Goal: Transaction & Acquisition: Purchase product/service

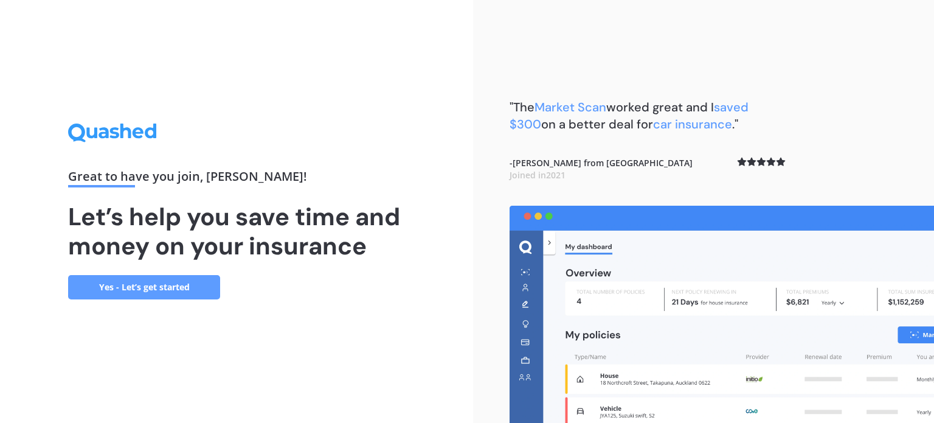
click at [187, 287] on link "Yes - Let’s get started" at bounding box center [144, 287] width 152 height 24
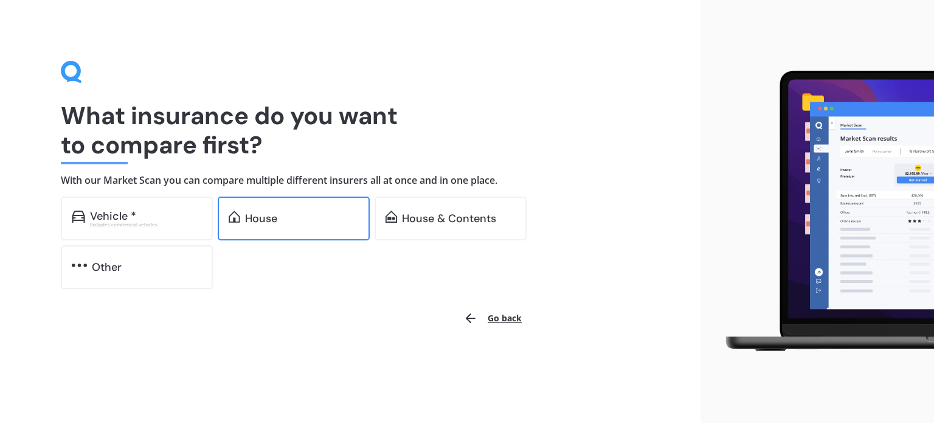
click at [302, 222] on div "House" at bounding box center [302, 218] width 114 height 12
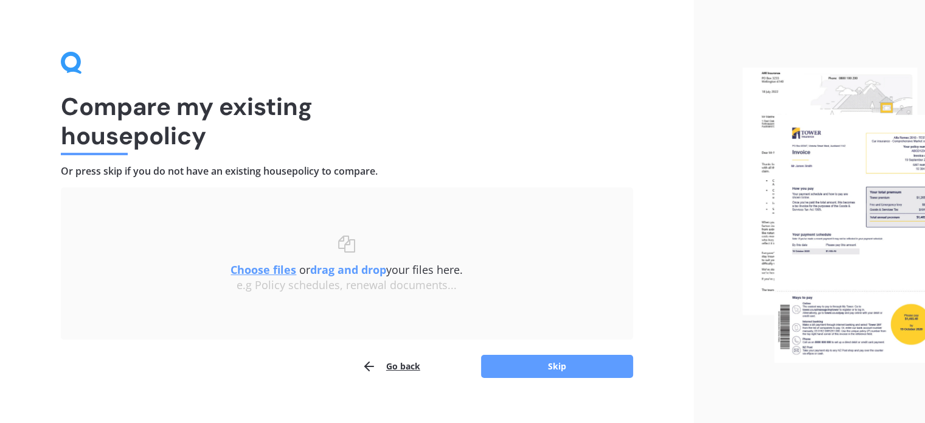
scroll to position [25, 0]
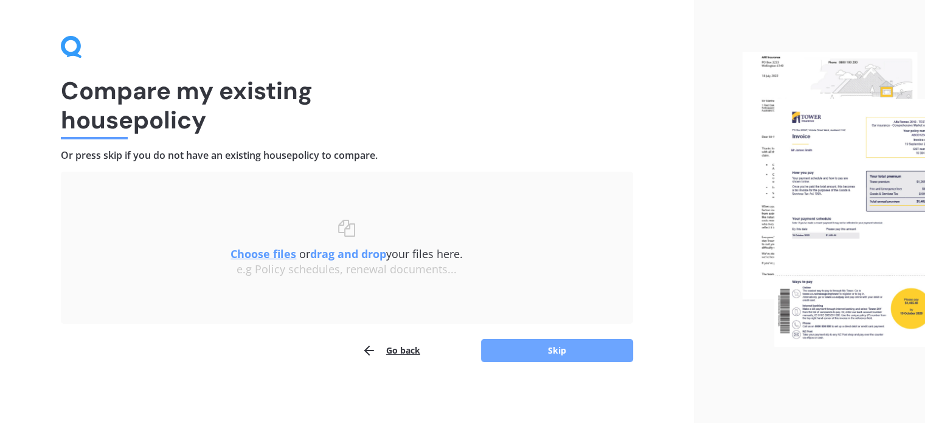
click at [561, 342] on button "Skip" at bounding box center [557, 350] width 152 height 23
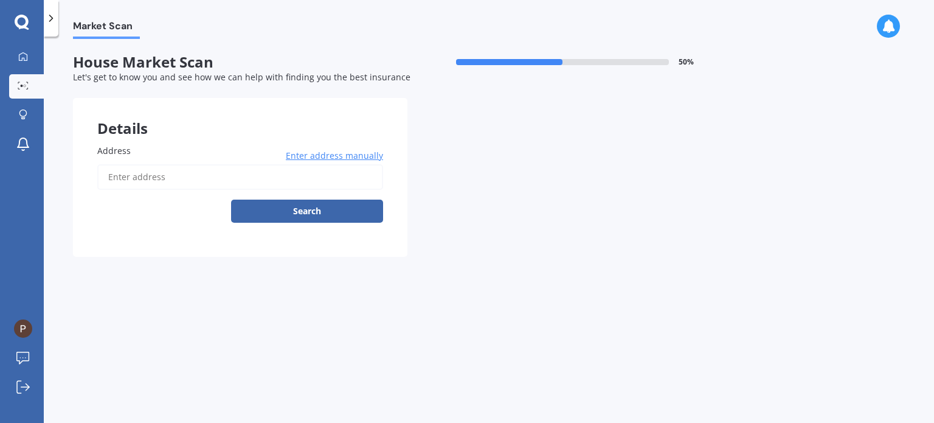
click at [358, 156] on span "Enter address manually" at bounding box center [334, 156] width 97 height 12
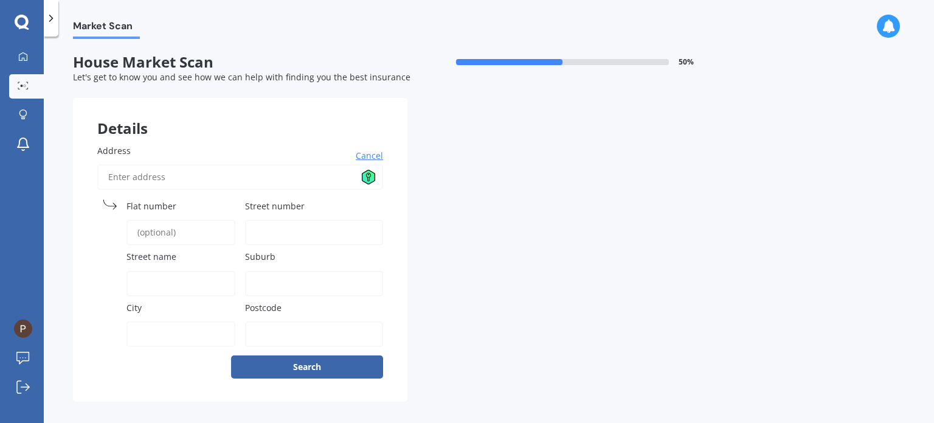
click at [254, 181] on input "Address" at bounding box center [240, 177] width 286 height 26
type input "15 Te Aparangi Road, Papakura, Auckland 2110"
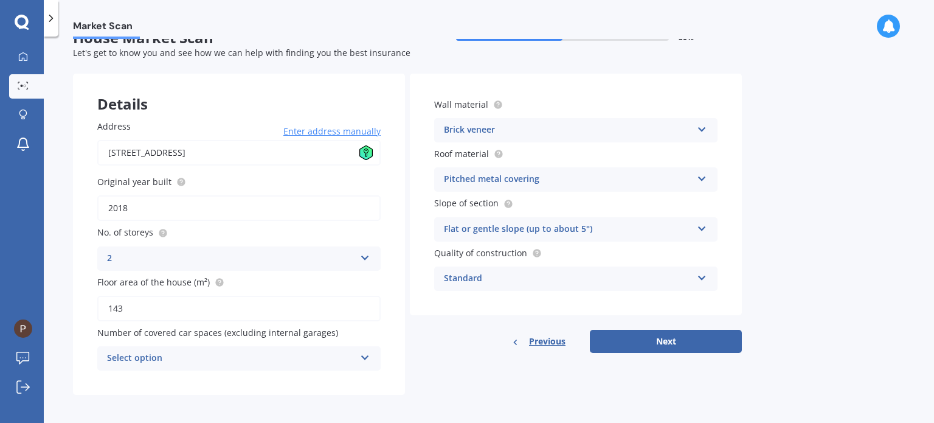
scroll to position [27, 0]
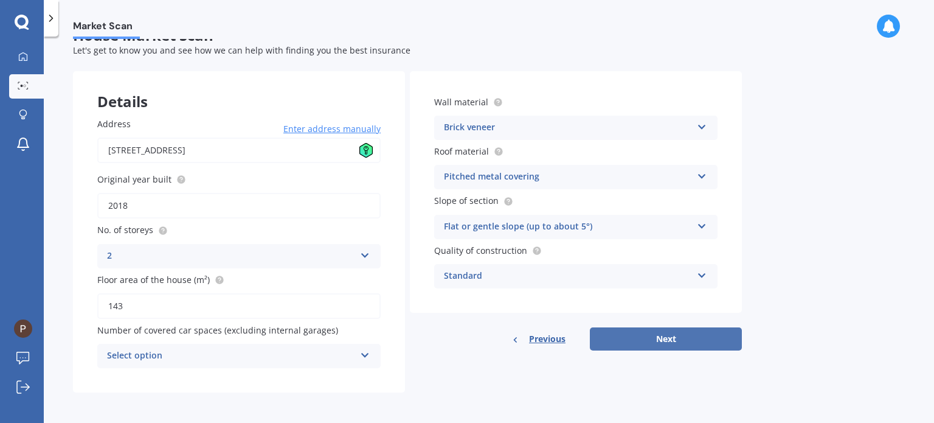
click at [706, 335] on button "Next" at bounding box center [666, 338] width 152 height 23
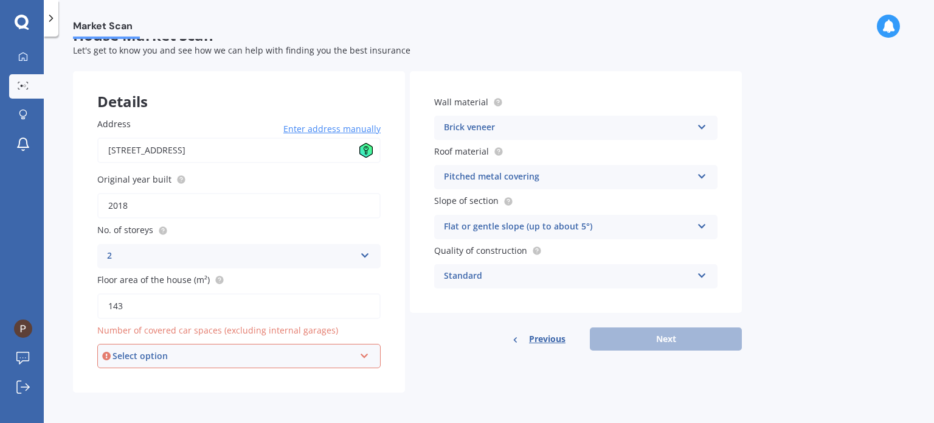
click at [356, 346] on div "Select option 0 1 2 3 4 5+" at bounding box center [238, 356] width 283 height 24
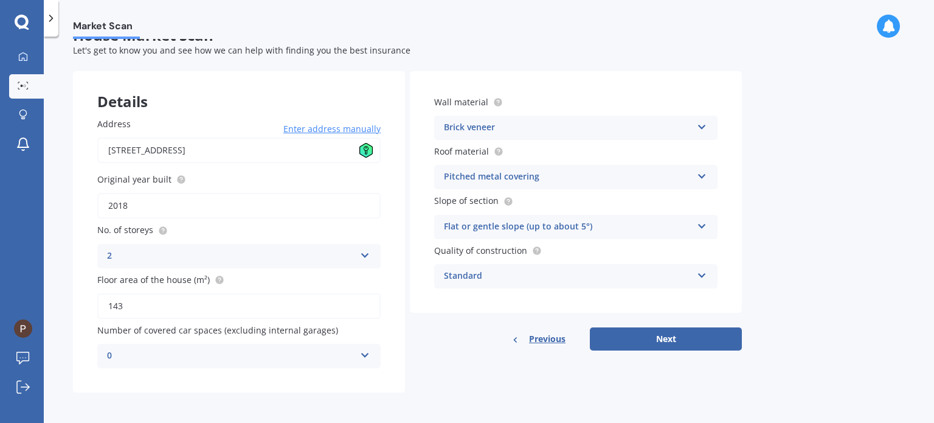
click at [410, 339] on div "Previous Next" at bounding box center [576, 338] width 332 height 23
click at [445, 354] on div "Details Address 15 Te Aparangi Road, Papakura, Auckland 2110 Enter address manu…" at bounding box center [407, 231] width 669 height 321
click at [657, 339] on button "Next" at bounding box center [666, 338] width 152 height 23
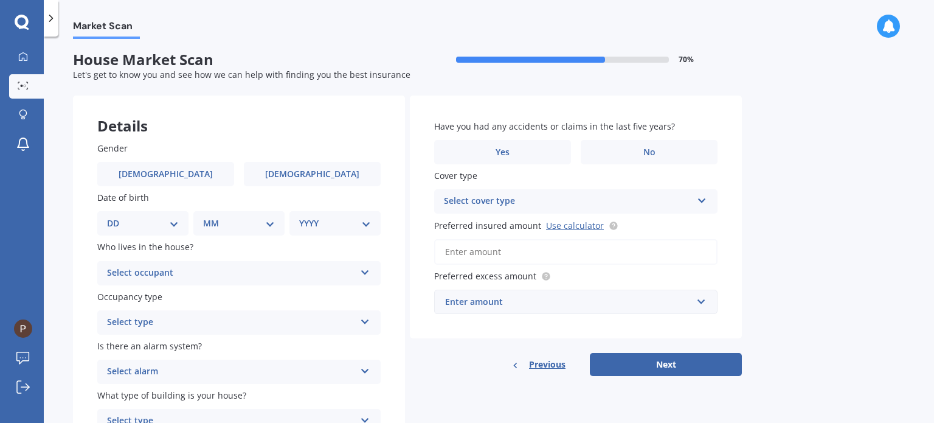
scroll to position [0, 0]
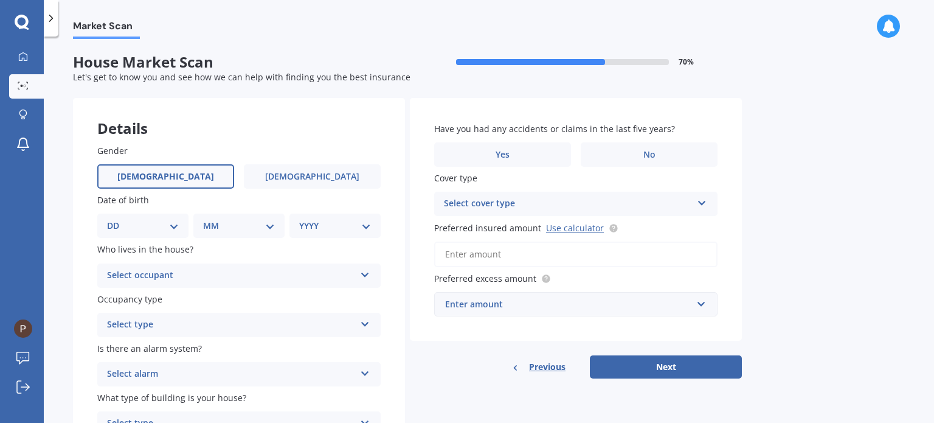
click at [176, 171] on label "Male" at bounding box center [165, 176] width 137 height 24
click at [0, 0] on input "Male" at bounding box center [0, 0] width 0 height 0
click at [168, 230] on select "DD 01 02 03 04 05 06 07 08 09 10 11 12 13 14 15 16 17 18 19 20 21 22 23 24 25 2…" at bounding box center [143, 225] width 72 height 13
select select "18"
click at [117, 219] on select "DD 01 02 03 04 05 06 07 08 09 10 11 12 13 14 15 16 17 18 19 20 21 22 23 24 25 2…" at bounding box center [143, 225] width 72 height 13
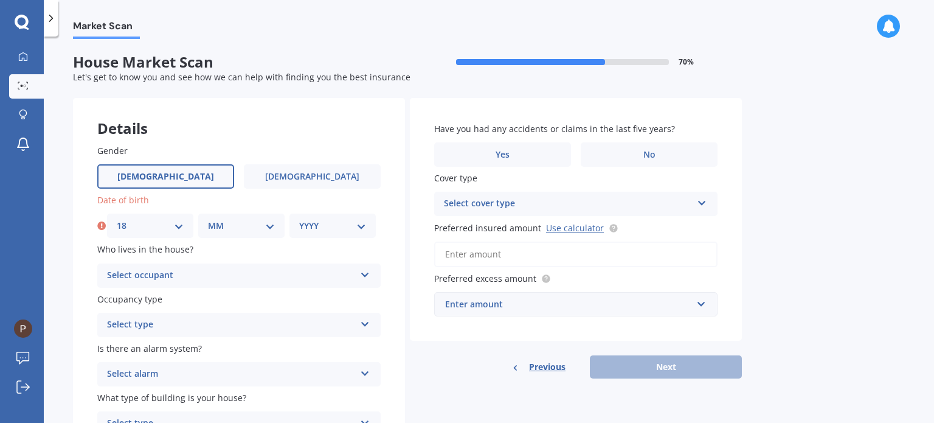
click at [263, 225] on select "MM 01 02 03 04 05 06 07 08 09 10 11 12" at bounding box center [241, 225] width 67 height 13
select select "08"
click at [208, 219] on select "MM 01 02 03 04 05 06 07 08 09 10 11 12" at bounding box center [241, 225] width 67 height 13
click at [345, 226] on select "YYYY 2009 2008 2007 2006 2005 2004 2003 2002 2001 2000 1999 1998 1997 1996 1995…" at bounding box center [332, 225] width 67 height 13
select select "1975"
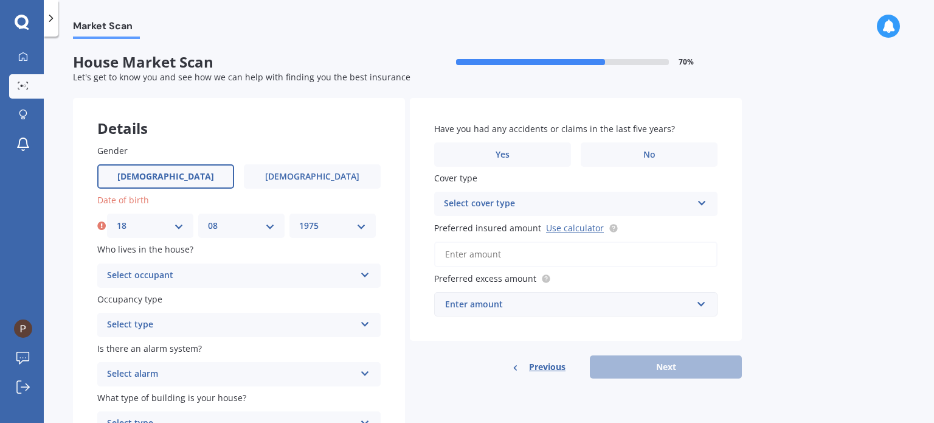
click at [299, 219] on select "YYYY 2009 2008 2007 2006 2005 2004 2003 2002 2001 2000 1999 1998 1997 1996 1995…" at bounding box center [332, 225] width 67 height 13
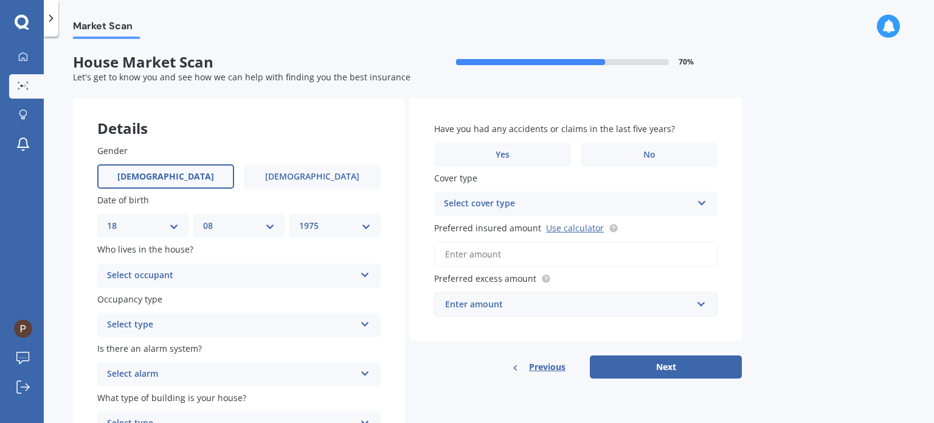
click at [181, 272] on div "Select occupant" at bounding box center [231, 275] width 248 height 15
click at [199, 300] on div "Owner" at bounding box center [239, 299] width 282 height 22
click at [174, 323] on div "Select type" at bounding box center [231, 324] width 248 height 15
click at [204, 347] on div "Permanent" at bounding box center [239, 348] width 282 height 22
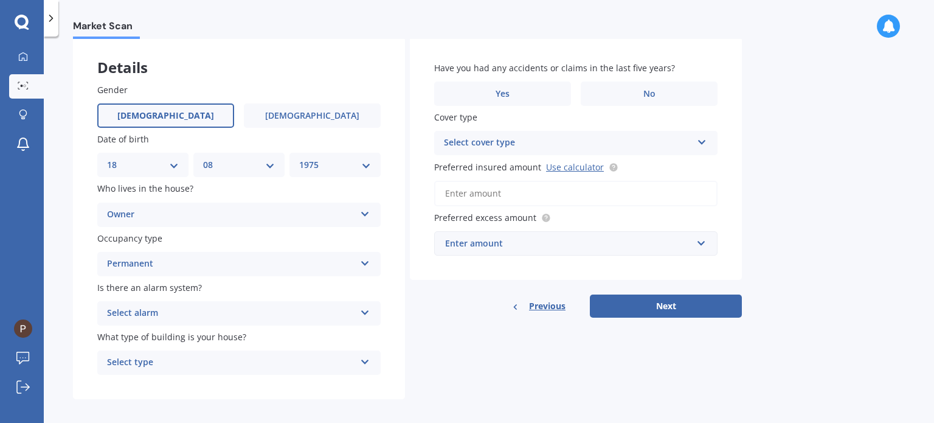
click at [236, 311] on div "Select alarm" at bounding box center [231, 313] width 248 height 15
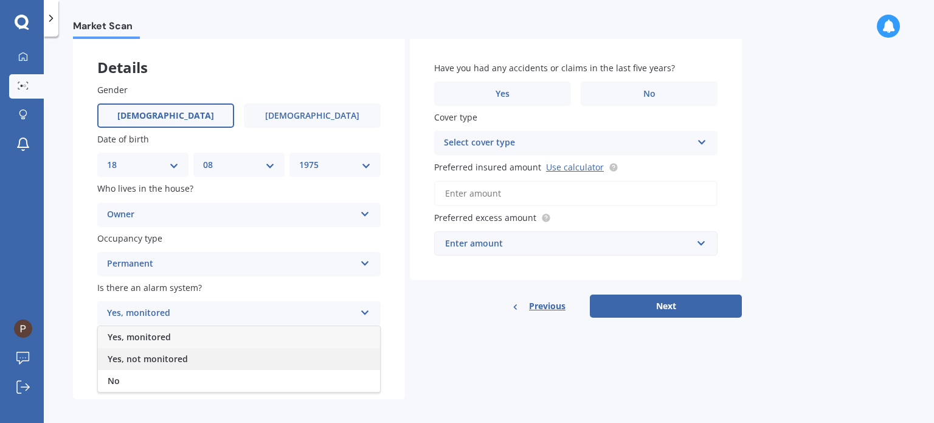
click at [217, 357] on div "Yes, not monitored" at bounding box center [239, 359] width 282 height 22
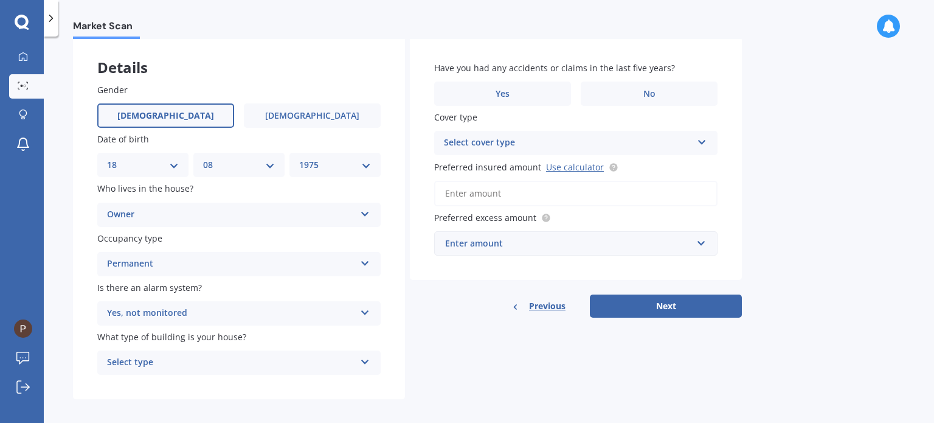
scroll to position [69, 0]
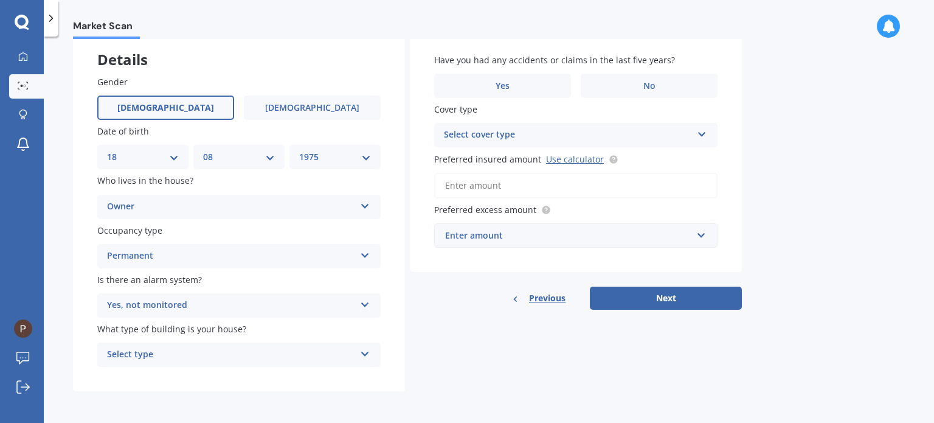
click at [238, 352] on div "Select type" at bounding box center [231, 354] width 248 height 15
click at [271, 284] on div "Freestanding" at bounding box center [239, 287] width 282 height 22
click at [659, 81] on label "No" at bounding box center [649, 86] width 137 height 24
click at [0, 0] on input "No" at bounding box center [0, 0] width 0 height 0
click at [637, 133] on div "Select cover type" at bounding box center [568, 135] width 248 height 15
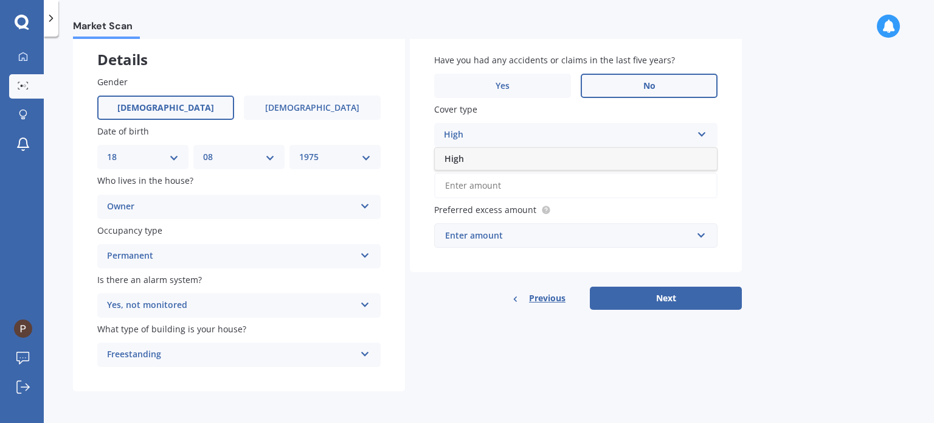
click at [586, 136] on div "High" at bounding box center [568, 135] width 248 height 15
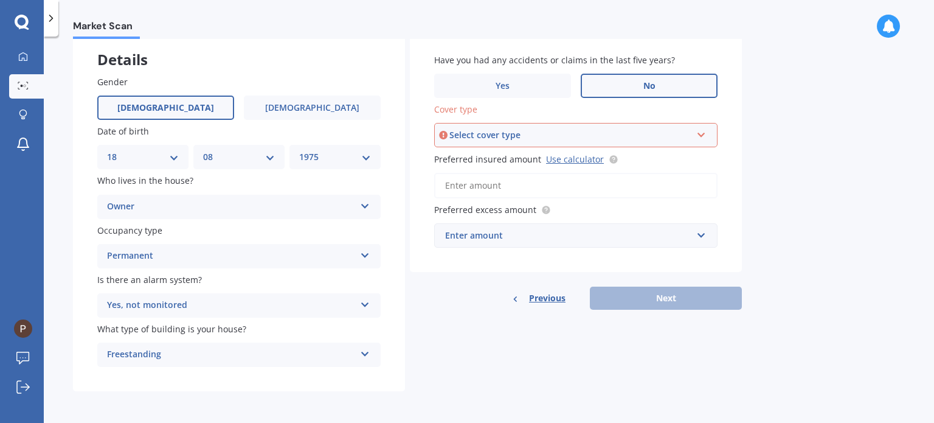
click at [586, 136] on div "Select cover type" at bounding box center [570, 134] width 242 height 13
click at [565, 158] on div "High" at bounding box center [575, 158] width 281 height 22
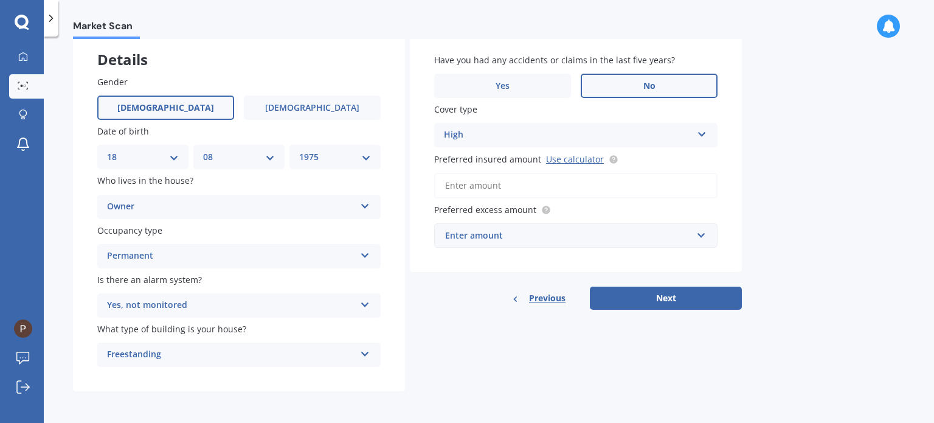
click at [707, 133] on div "High High" at bounding box center [575, 135] width 283 height 24
click at [697, 138] on div "High High" at bounding box center [575, 135] width 283 height 24
click at [566, 188] on input "Preferred insured amount Use calculator" at bounding box center [575, 186] width 283 height 26
click at [574, 161] on link "Use calculator" at bounding box center [575, 159] width 58 height 12
click at [527, 187] on input "Preferred insured amount Use calculator" at bounding box center [575, 186] width 283 height 26
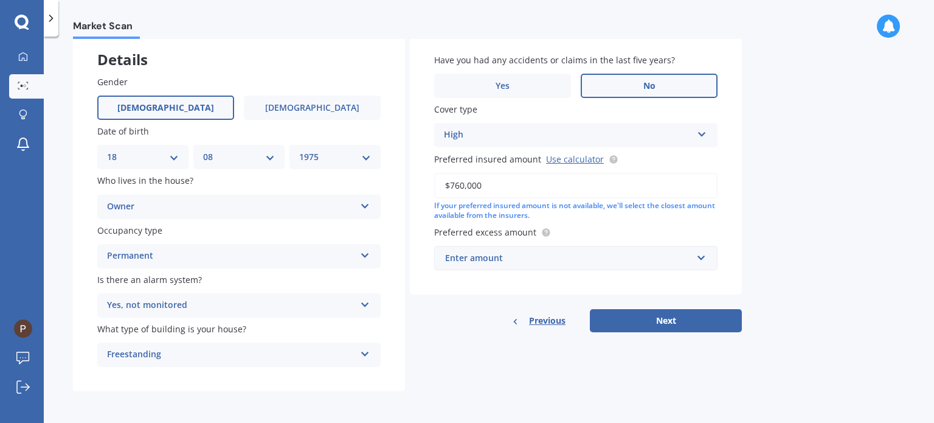
type input "$760,000"
click at [613, 257] on div "Enter amount" at bounding box center [568, 257] width 247 height 13
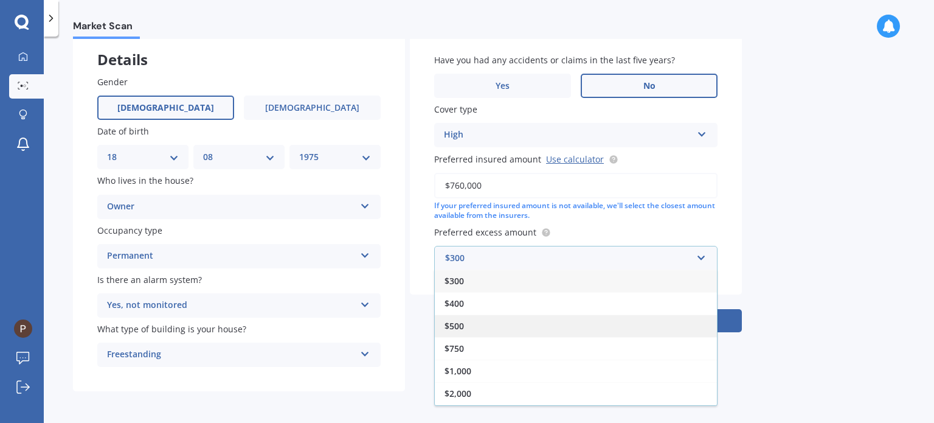
click at [547, 325] on div "$500" at bounding box center [576, 325] width 282 height 22
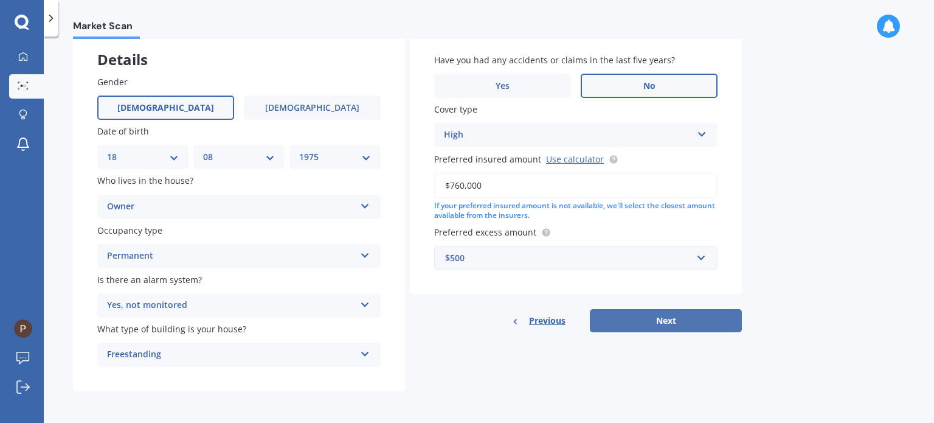
click at [688, 317] on button "Next" at bounding box center [666, 320] width 152 height 23
select select "18"
select select "08"
select select "1975"
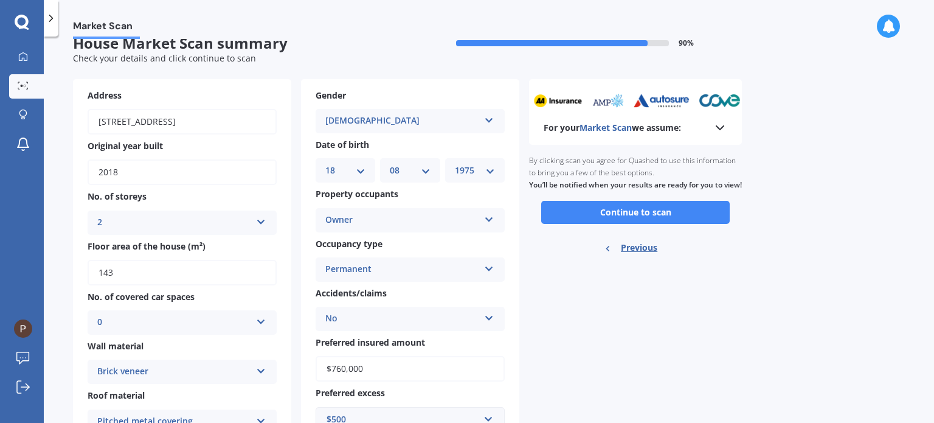
scroll to position [0, 0]
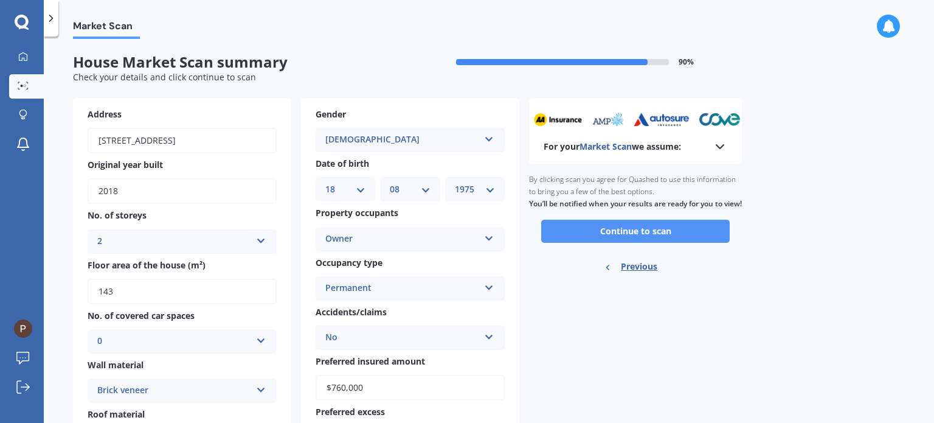
click at [654, 235] on button "Continue to scan" at bounding box center [635, 231] width 188 height 23
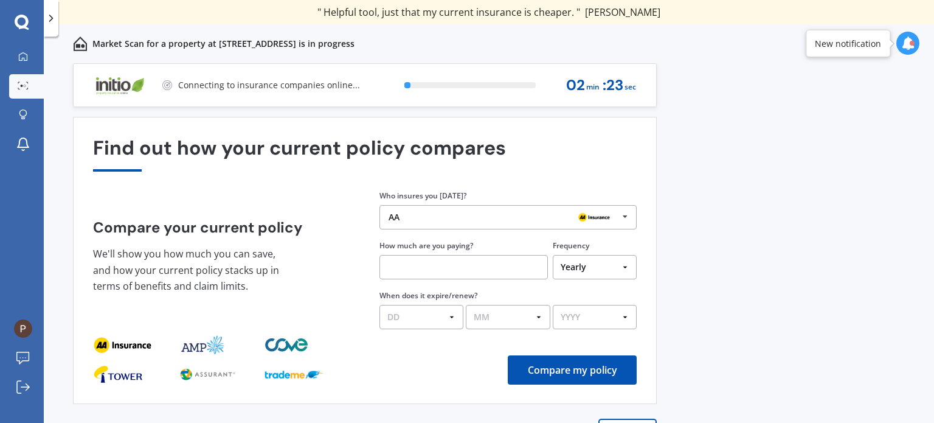
click at [623, 266] on select "Yearly Six-Monthly Quarterly Monthly Fortnightly Weekly One-Off" at bounding box center [595, 267] width 84 height 24
select select "Monthly"
click at [553, 255] on select "Yearly Six-Monthly Quarterly Monthly Fortnightly Weekly One-Off" at bounding box center [595, 267] width 84 height 24
click at [736, 221] on div "Previous 60,000+ Kiwis have signed up to shop and save on insurance with us " H…" at bounding box center [489, 256] width 890 height 386
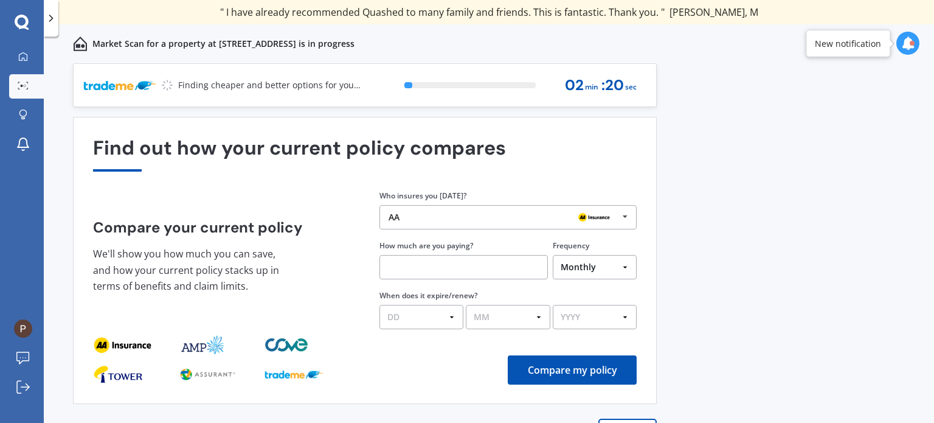
scroll to position [17, 0]
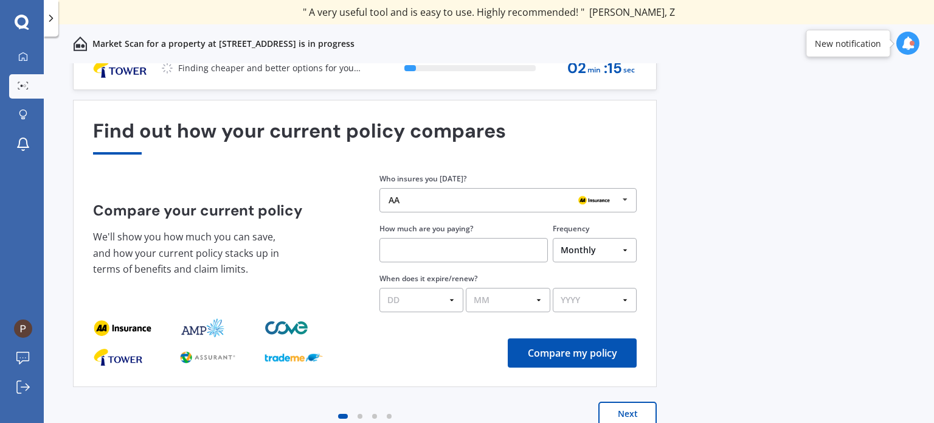
click at [621, 198] on icon at bounding box center [625, 199] width 18 height 22
click at [763, 184] on div "Previous 60,000+ Kiwis have signed up to shop and save on insurance with us " H…" at bounding box center [489, 256] width 890 height 386
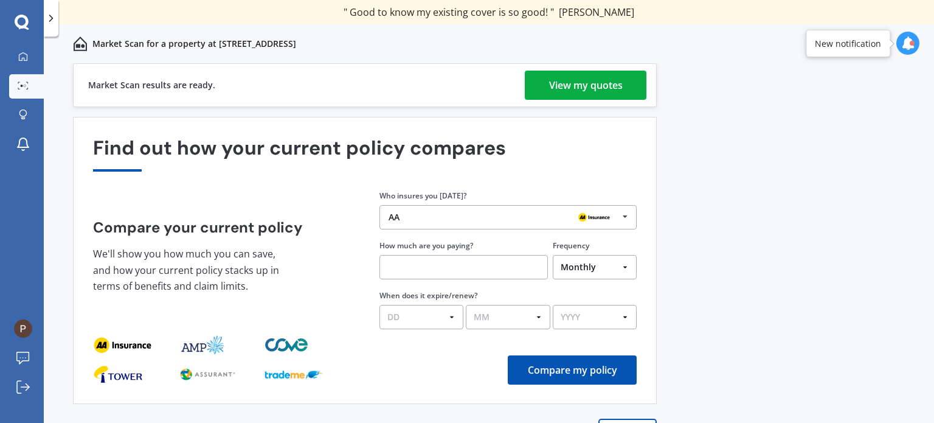
click at [587, 85] on div "View my quotes" at bounding box center [586, 85] width 74 height 29
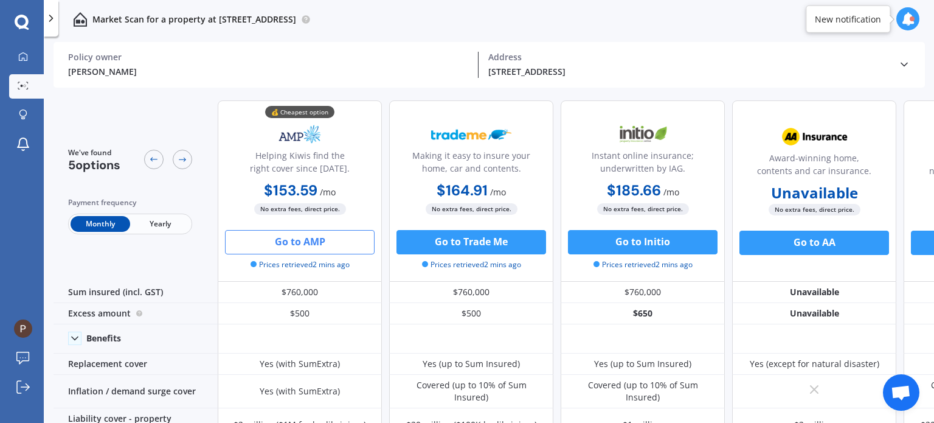
click at [302, 244] on button "Go to AMP" at bounding box center [300, 242] width 150 height 24
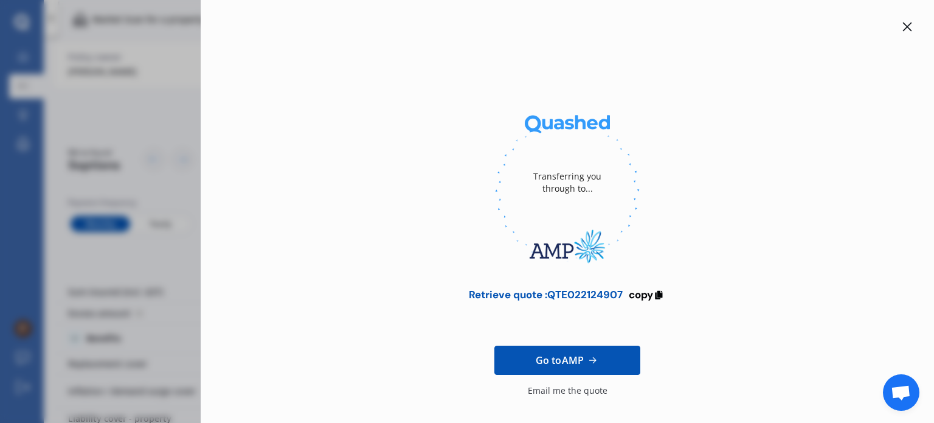
click at [900, 26] on div at bounding box center [907, 26] width 15 height 15
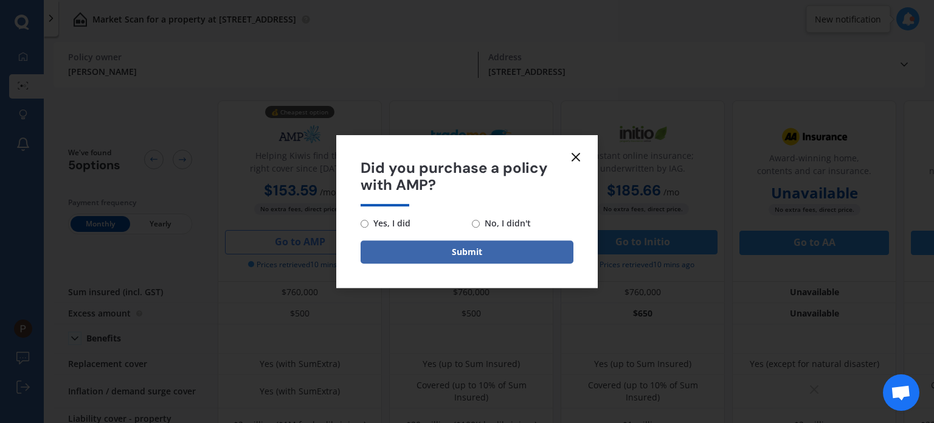
click at [574, 155] on line at bounding box center [575, 156] width 7 height 7
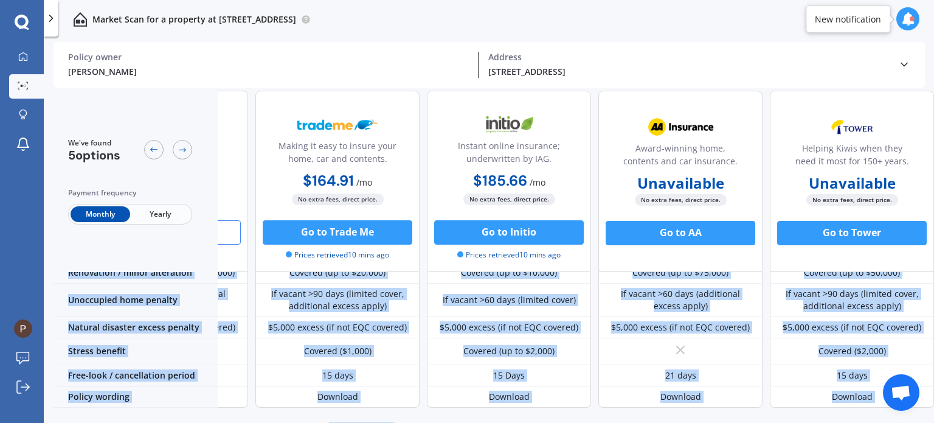
scroll to position [602, 139]
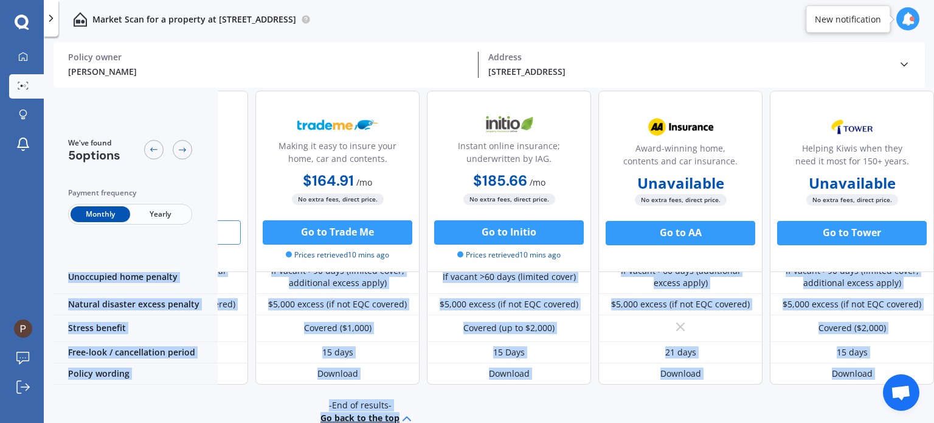
drag, startPoint x: 635, startPoint y: 416, endPoint x: 596, endPoint y: 418, distance: 39.0
click at [596, 418] on div "We've found 5 options Payment frequency Monthly Yearly 💰 Cheapest option Helpin…" at bounding box center [494, 258] width 880 height 335
click at [672, 393] on div "-End of results- Go back to the top" at bounding box center [360, 412] width 880 height 56
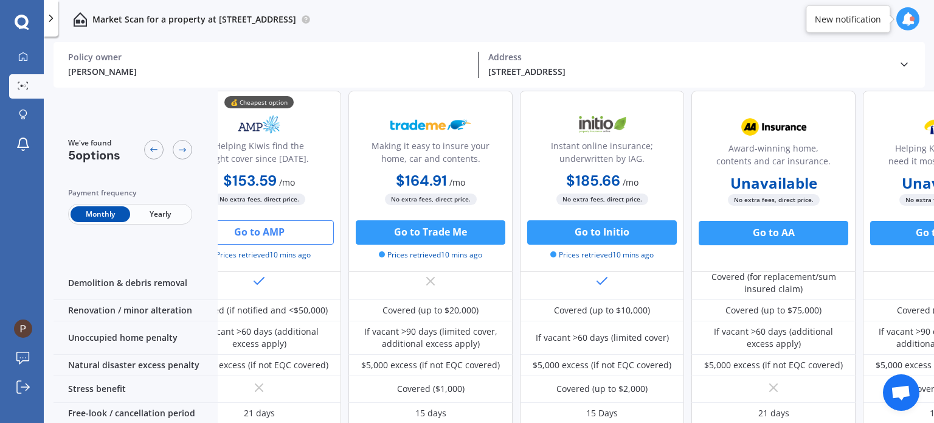
scroll to position [541, 0]
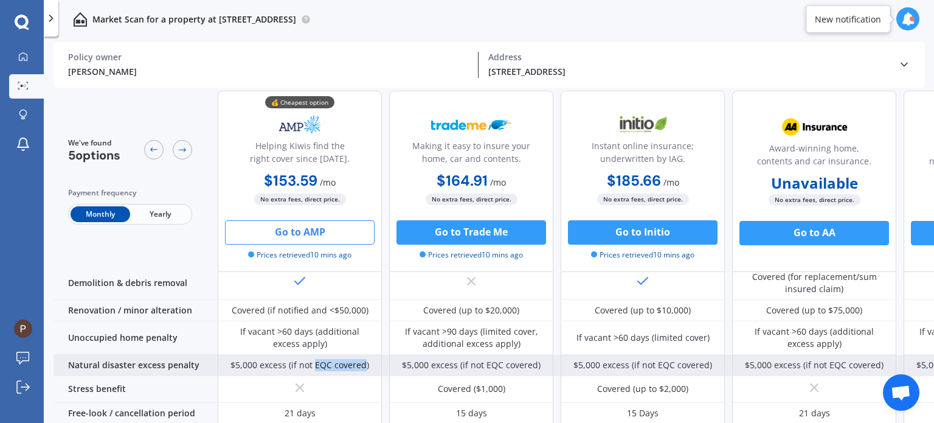
drag, startPoint x: 316, startPoint y: 342, endPoint x: 365, endPoint y: 344, distance: 49.3
click at [365, 359] on div "$5,000 excess (if not EQC covered)" at bounding box center [299, 365] width 139 height 12
